Goal: Obtain resource: Download file/media

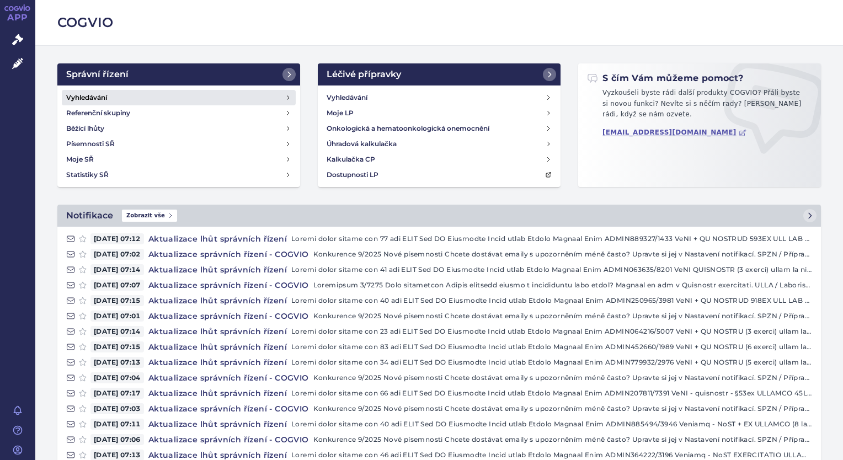
click at [198, 94] on link "Vyhledávání" at bounding box center [179, 97] width 234 height 15
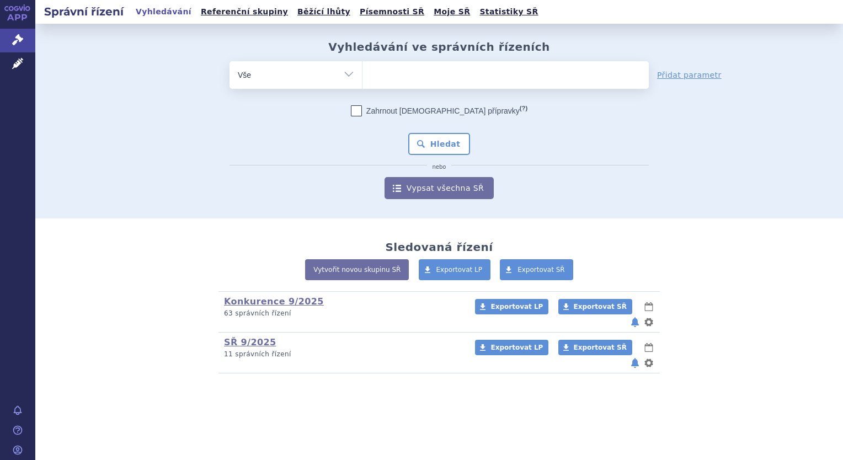
type input "SUKLS174551/2025"
select select "SUKLS174551/2025"
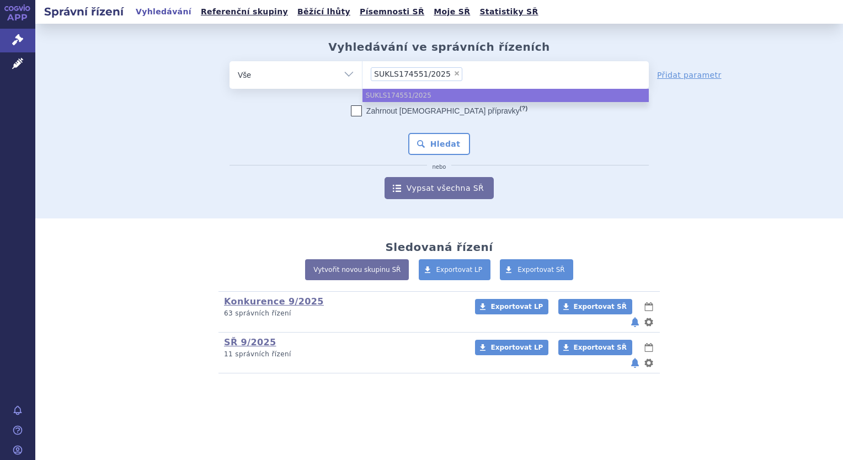
click at [439, 98] on ul "SUKLS174551/2025" at bounding box center [506, 95] width 286 height 13
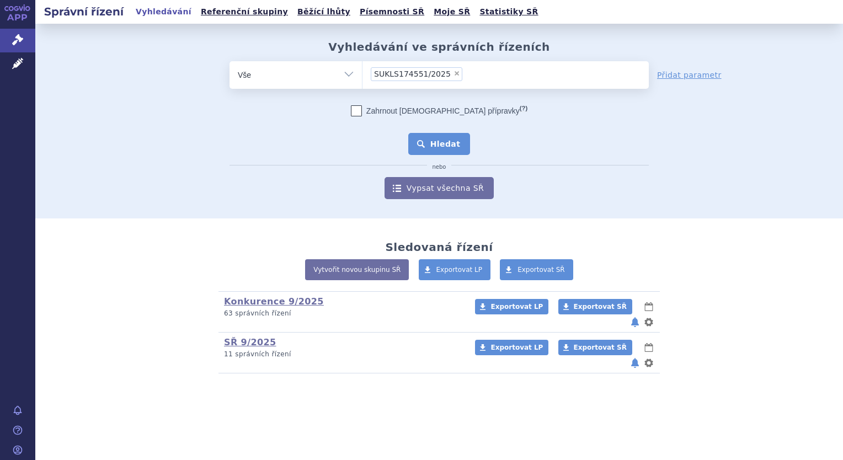
click at [447, 148] on button "Hledat" at bounding box center [439, 144] width 62 height 22
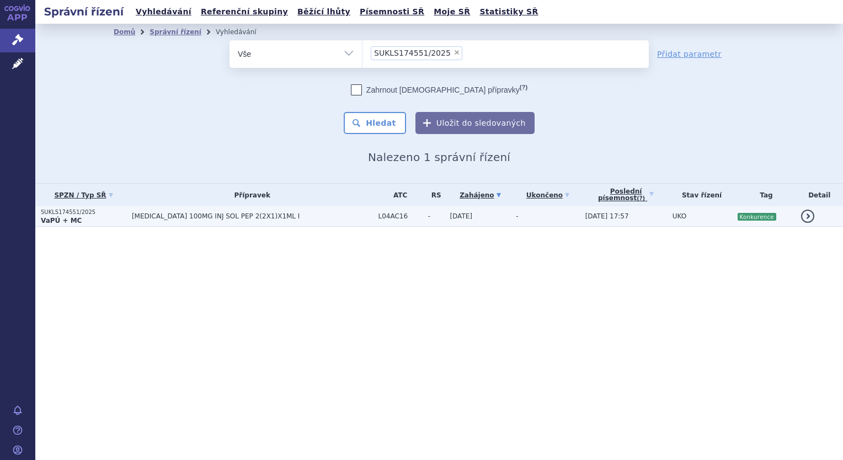
click at [212, 219] on span "TREMFYA 100MG INJ SOL PEP 2(2X1)X1ML I" at bounding box center [252, 216] width 241 height 8
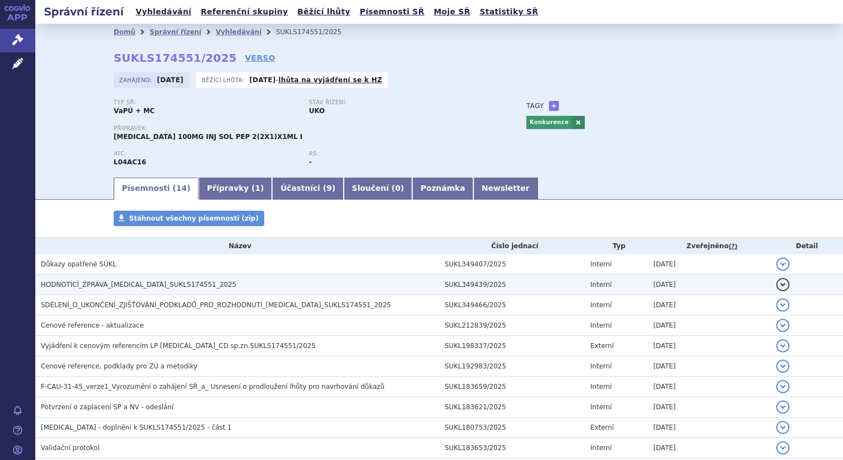
click at [163, 284] on span "HODNOTÍCÍ_ZPRÁVA_TREMFYA_SUKLS174551_2025" at bounding box center [139, 285] width 196 height 8
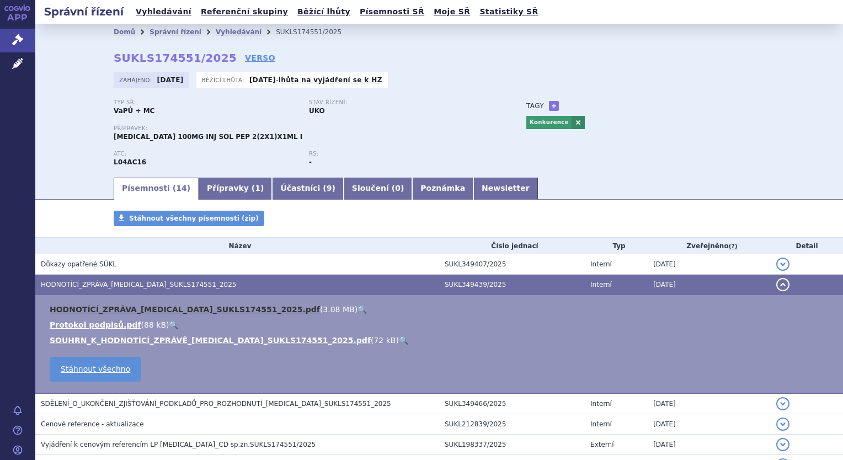
click at [176, 309] on link "HODNOTÍCÍ_ZPRÁVA_TREMFYA_SUKLS174551_2025.pdf" at bounding box center [185, 309] width 270 height 9
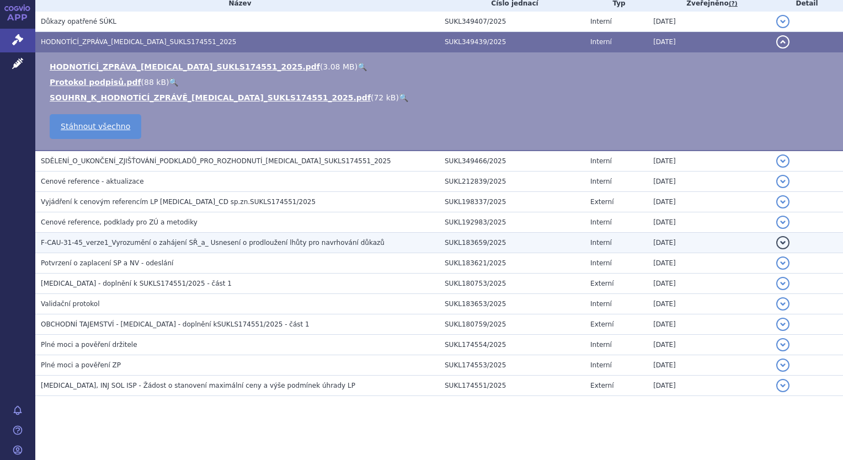
scroll to position [243, 0]
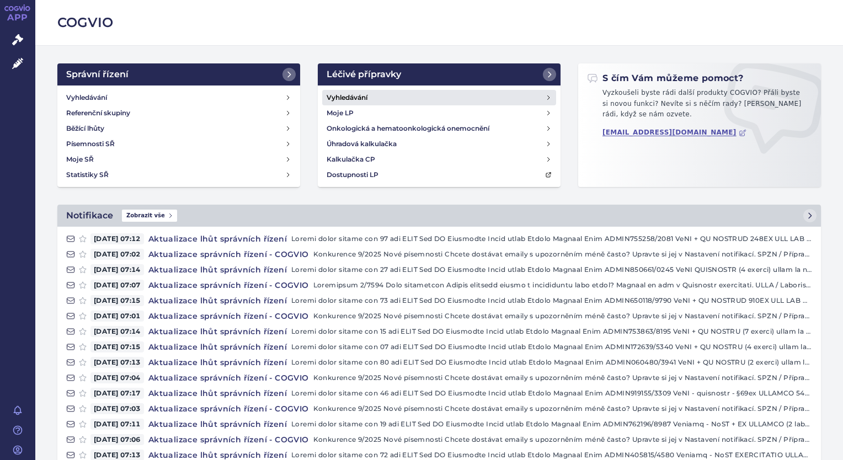
click at [343, 98] on h4 "Vyhledávání" at bounding box center [347, 97] width 41 height 11
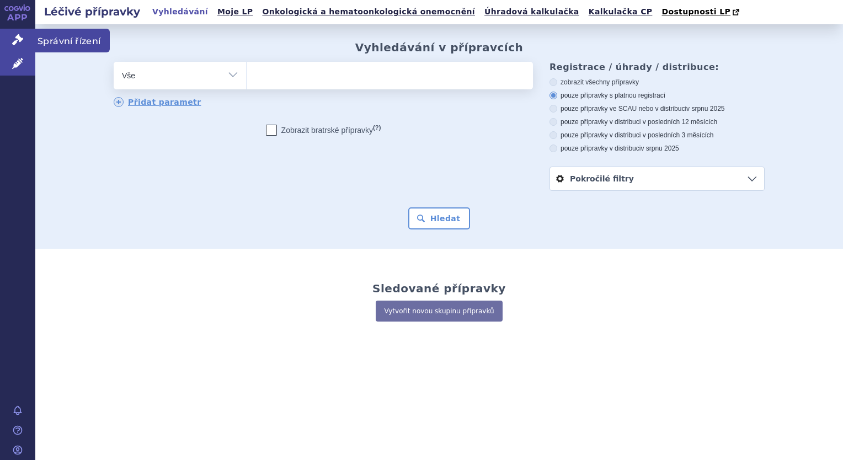
click at [9, 41] on link "Správní řízení" at bounding box center [17, 40] width 35 height 23
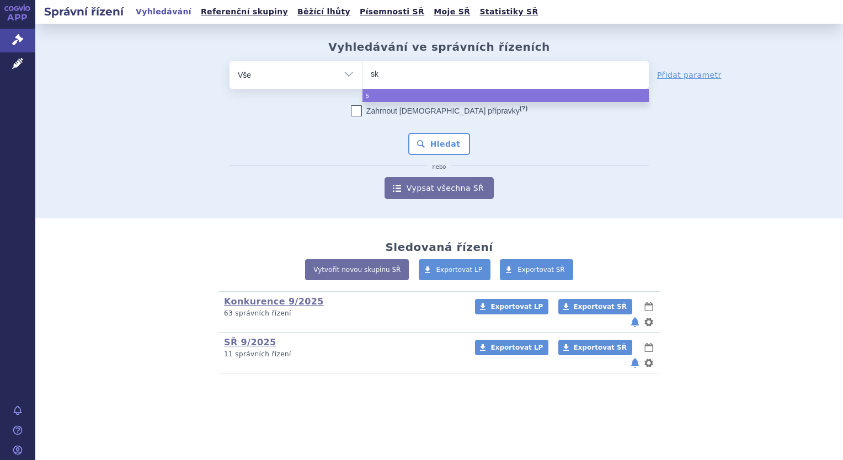
type input "sky"
type input "skyri"
type input "skyriz"
type input "skyrizi"
select select "skyrizi"
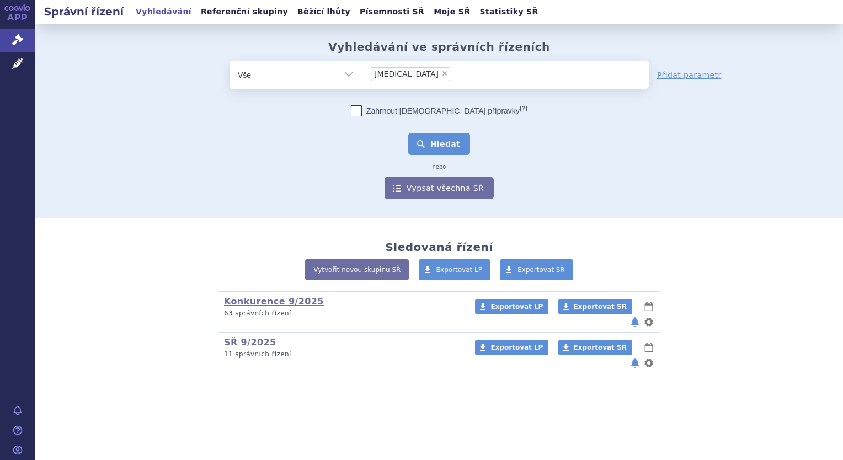
click at [427, 146] on button "Hledat" at bounding box center [439, 144] width 62 height 22
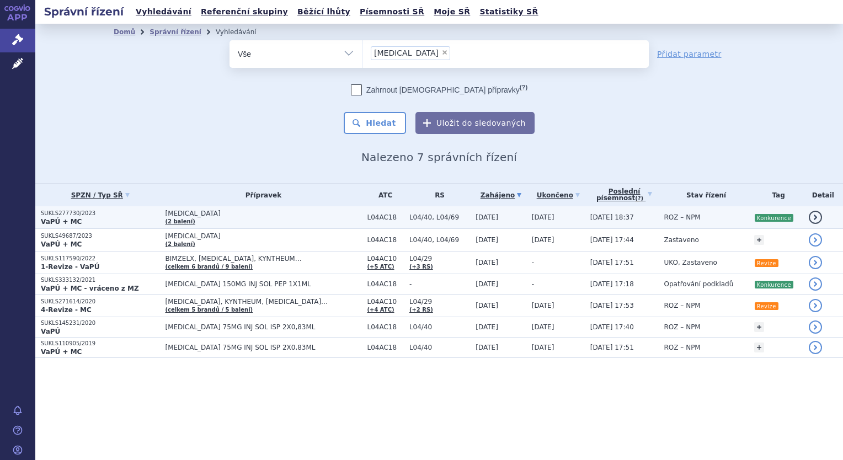
click at [547, 215] on td "[DATE]" at bounding box center [556, 217] width 59 height 23
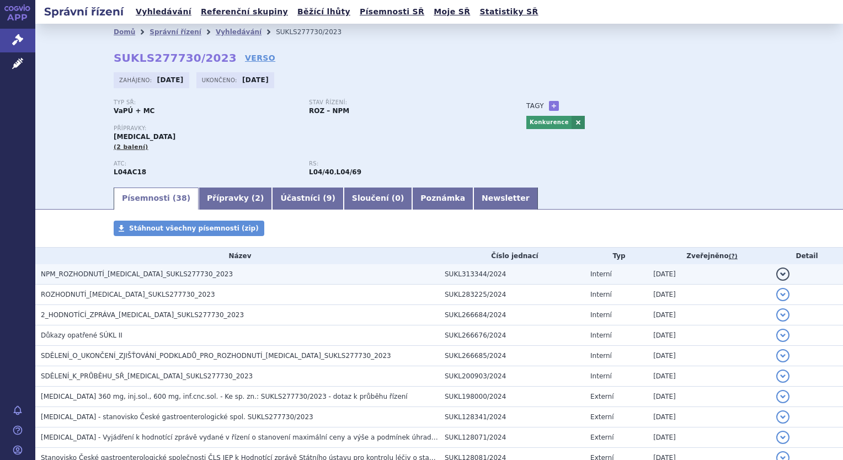
click at [130, 278] on span "NPM_ROZHODNUTÍ_[MEDICAL_DATA]_SUKLS277730_2023" at bounding box center [137, 274] width 192 height 8
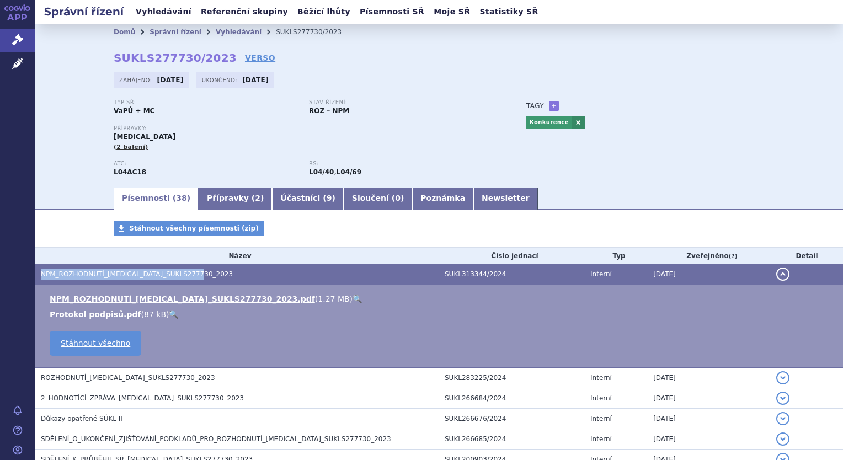
click at [130, 278] on span "NPM_ROZHODNUTÍ_[MEDICAL_DATA]_SUKLS277730_2023" at bounding box center [137, 274] width 192 height 8
drag, startPoint x: 130, startPoint y: 278, endPoint x: 139, endPoint y: 308, distance: 31.6
click at [139, 308] on ul "NPM_ROZHODNUTÍ_SKYRIZI_SUKLS277730_2023.pdf ( 1.27 MB ) 🔍 Protokol podpisů.pdf …" at bounding box center [439, 307] width 786 height 26
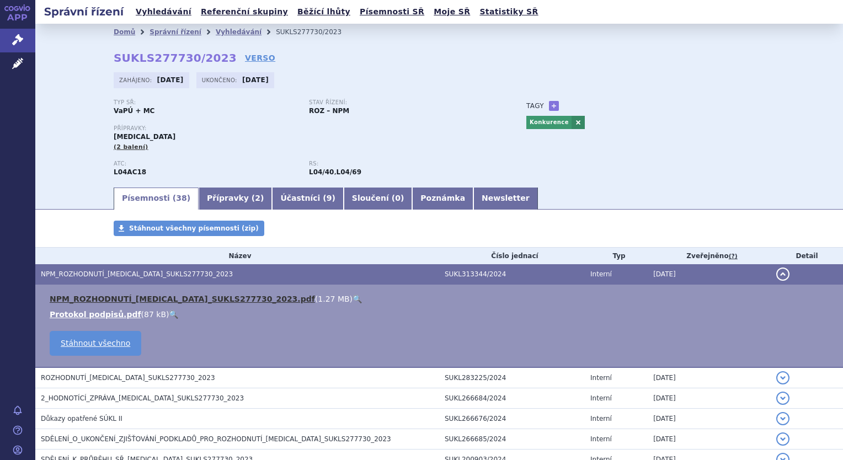
click at [146, 301] on link "NPM_ROZHODNUTÍ_[MEDICAL_DATA]_SUKLS277730_2023.pdf" at bounding box center [182, 299] width 265 height 9
click at [216, 33] on link "Vyhledávání" at bounding box center [239, 32] width 46 height 8
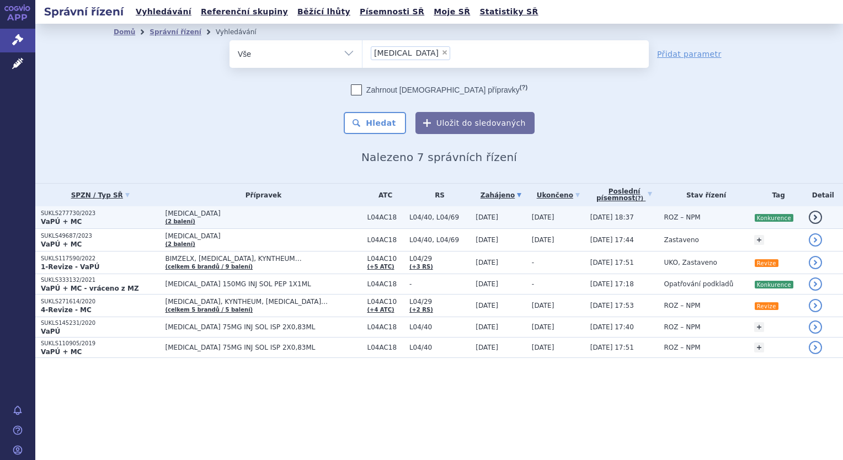
click at [594, 222] on td "02.12.2024 18:37" at bounding box center [622, 217] width 74 height 23
